Goal: Communication & Community: Connect with others

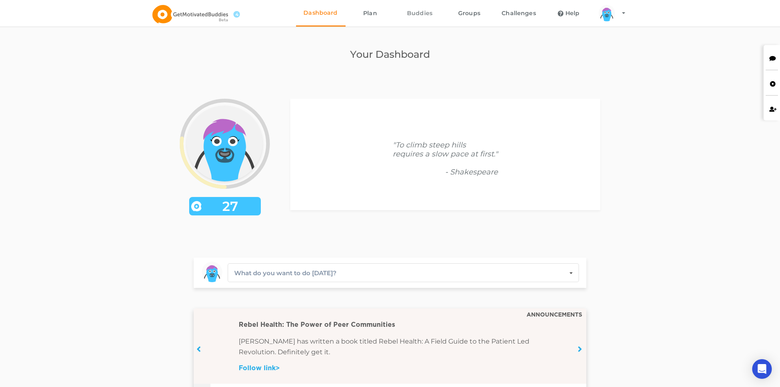
click at [426, 14] on link "Buddies" at bounding box center [420, 13] width 50 height 27
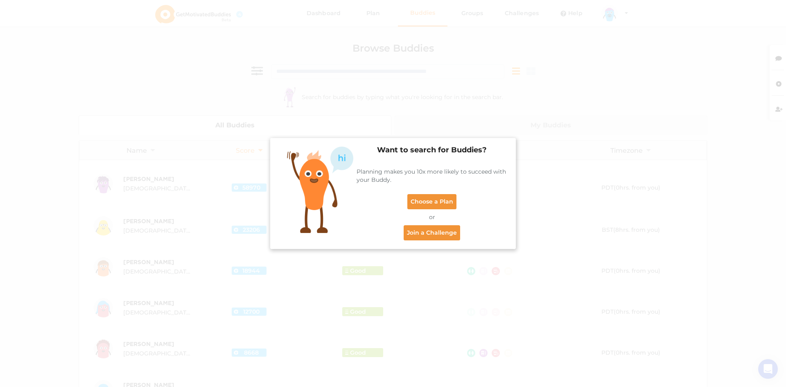
click at [598, 150] on div "Want to search for Buddies? Planning makes you 10x more likely to succeed with …" at bounding box center [393, 193] width 786 height 387
click at [519, 60] on div "Want to search for Buddies? Planning makes you 10x more likely to succeed with …" at bounding box center [393, 193] width 786 height 387
click at [431, 235] on link "Join a Challenge" at bounding box center [432, 232] width 56 height 15
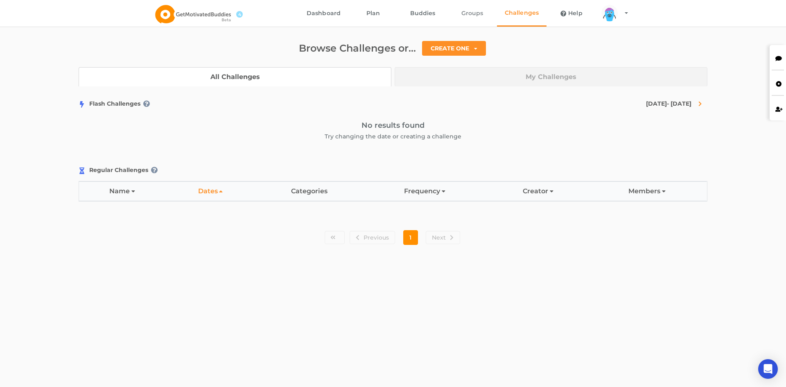
click at [470, 11] on link "Groups" at bounding box center [472, 13] width 50 height 27
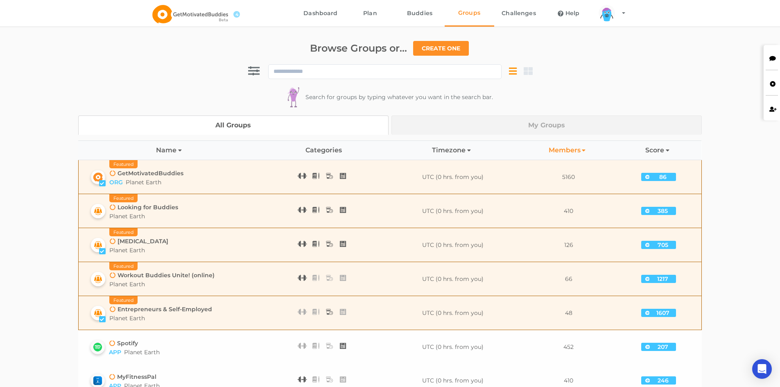
click at [123, 244] on div "[MEDICAL_DATA]" at bounding box center [138, 241] width 59 height 8
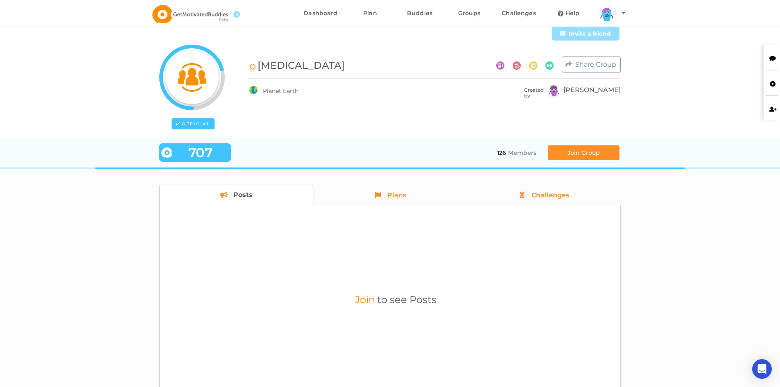
click at [568, 153] on button "Join Group" at bounding box center [584, 152] width 72 height 15
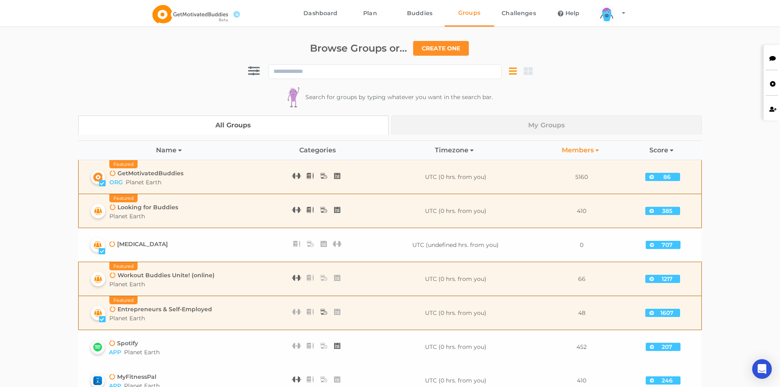
click at [150, 179] on span "Planet Earth" at bounding box center [144, 181] width 36 height 7
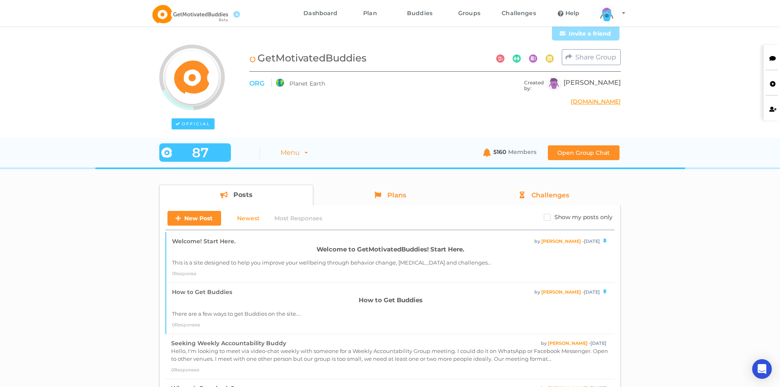
click at [244, 220] on span "Newest" at bounding box center [248, 218] width 23 height 8
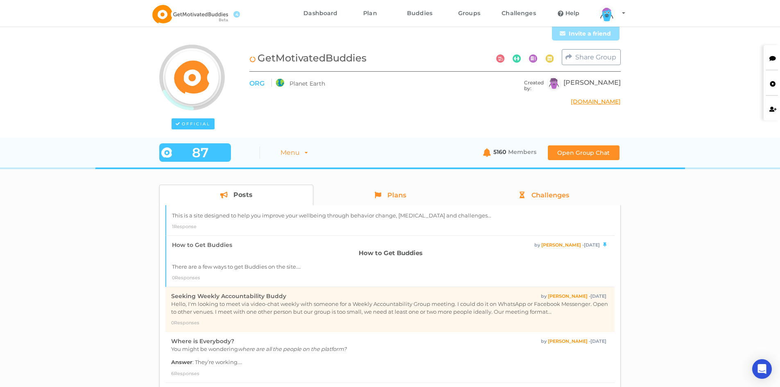
scroll to position [82, 0]
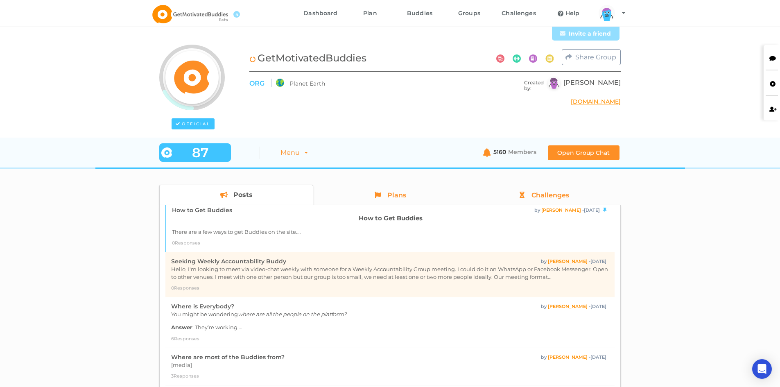
click at [408, 282] on div "Seeking Weekly Accountability Buddy by [PERSON_NAME] - [DATE] Hello, I'm lookin…" at bounding box center [390, 274] width 438 height 35
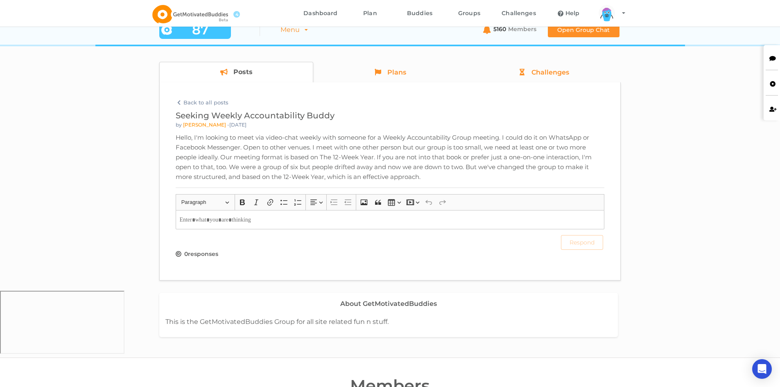
scroll to position [0, 0]
